Goal: Task Accomplishment & Management: Use online tool/utility

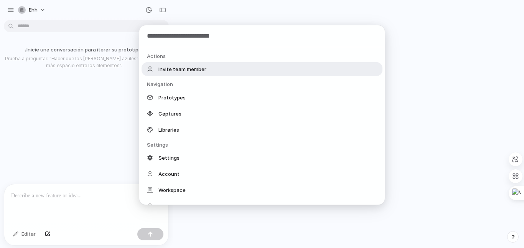
click at [87, 26] on body "ehh ¡Inicie una conversación para iterar su prototipo! Prueba a preguntar: "Hac…" at bounding box center [262, 124] width 524 height 248
click at [76, 21] on div "Comportamiento Invitar a un miembro del equipo Navegación Prototipos Capturas B…" at bounding box center [262, 124] width 524 height 248
click at [76, 21] on body "ehh ¡Inicie una conversación para iterar su prototipo! Prueba a preguntar: "Hac…" at bounding box center [262, 124] width 524 height 248
click at [117, 107] on div "Comportamiento Invitar a un miembro del equipo Navegación Prototipos Capturas B…" at bounding box center [262, 124] width 524 height 248
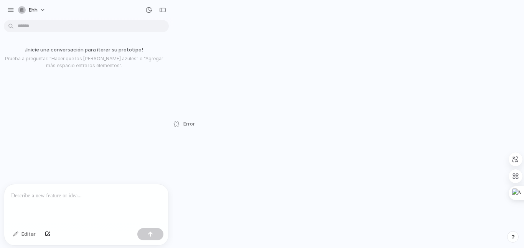
click at [112, 196] on p at bounding box center [86, 195] width 150 height 9
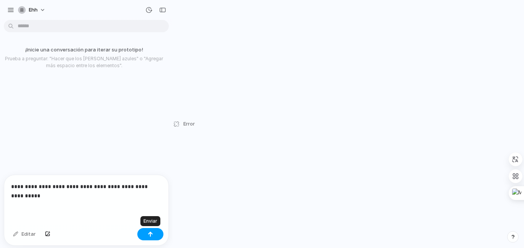
click at [150, 234] on div "button" at bounding box center [150, 233] width 5 height 5
